Goal: Navigation & Orientation: Find specific page/section

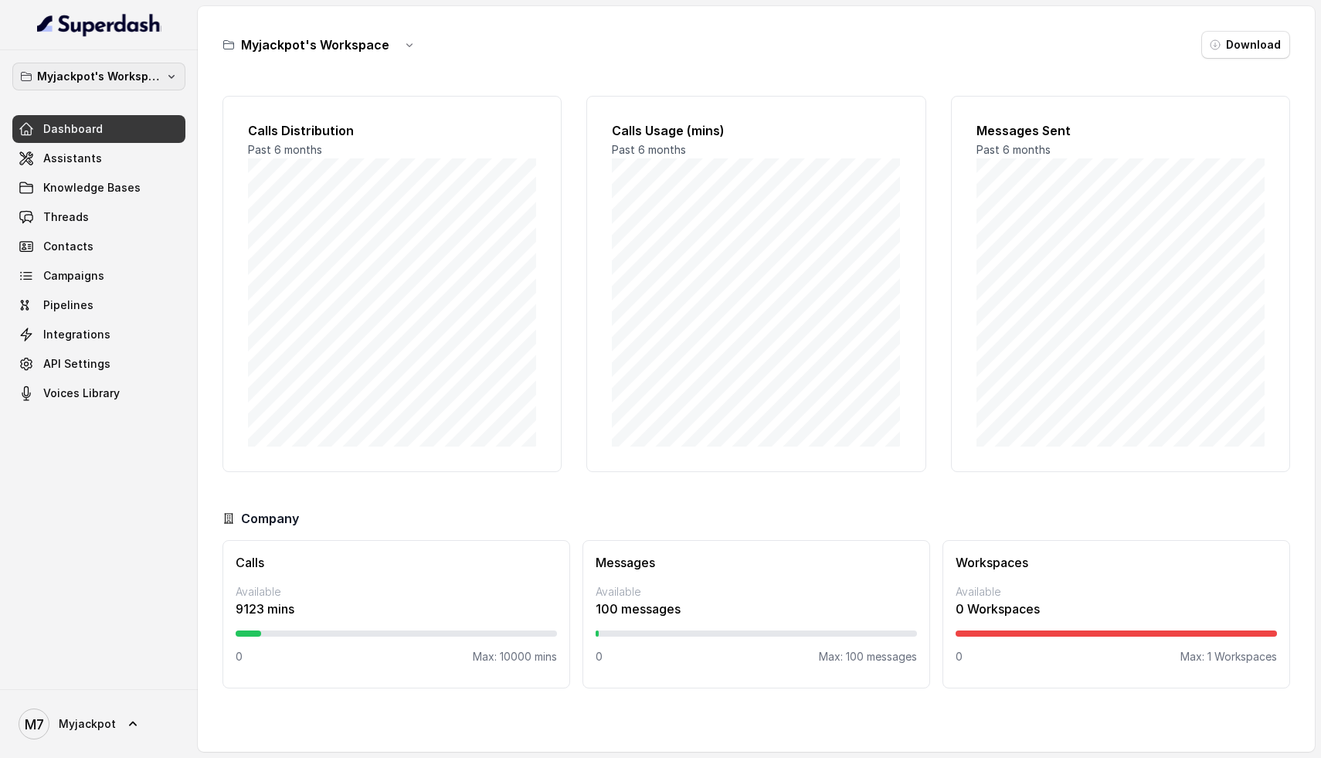
click at [134, 73] on p "Myjackpot's Workspace" at bounding box center [99, 76] width 124 height 19
click at [172, 392] on div "Myjackpot's Workspace Dashboard Assistants Knowledge Bases Threads Contacts Cam…" at bounding box center [98, 235] width 173 height 345
click at [149, 65] on button "Myjackpot's Workspace" at bounding box center [98, 77] width 173 height 28
